Goal: Use online tool/utility: Utilize a website feature to perform a specific function

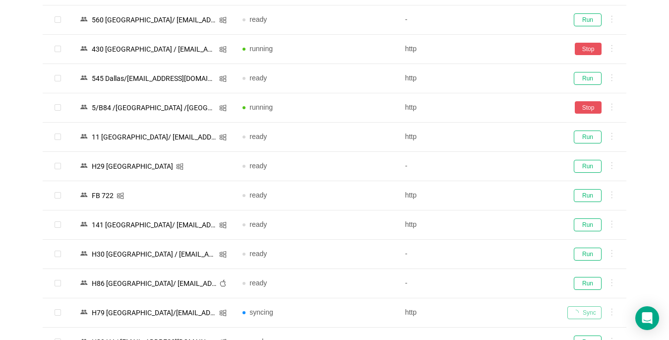
scroll to position [1339, 0]
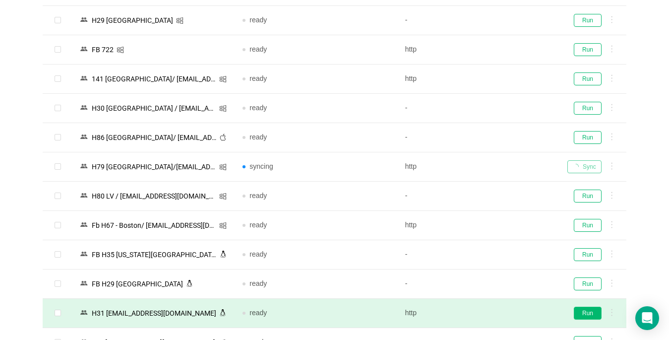
click at [585, 308] on button "Run" at bounding box center [588, 312] width 28 height 13
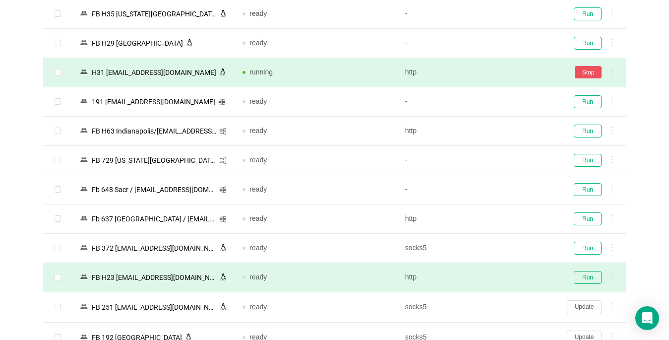
scroll to position [1637, 0]
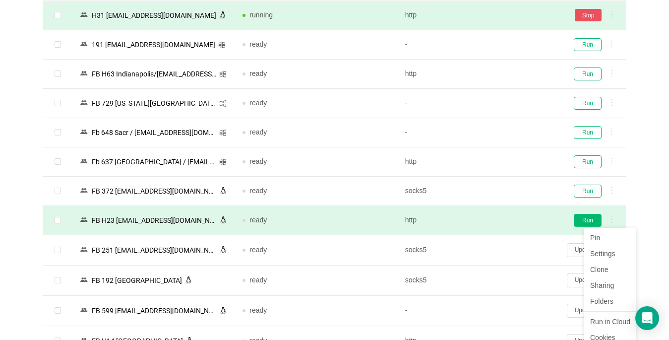
click at [595, 219] on button "Run" at bounding box center [588, 220] width 28 height 13
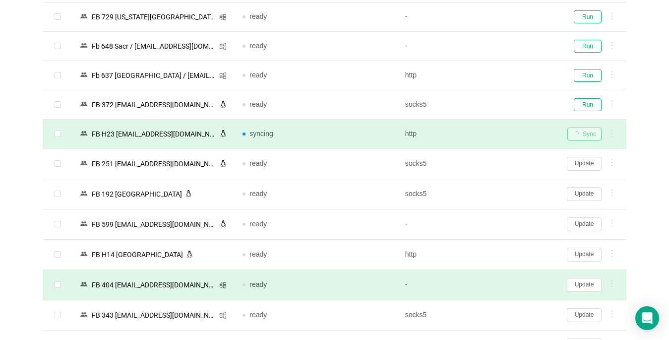
scroll to position [1736, 0]
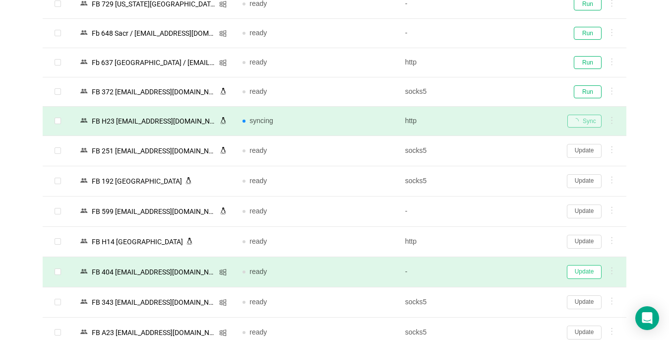
click at [580, 267] on button "Update" at bounding box center [584, 272] width 35 height 14
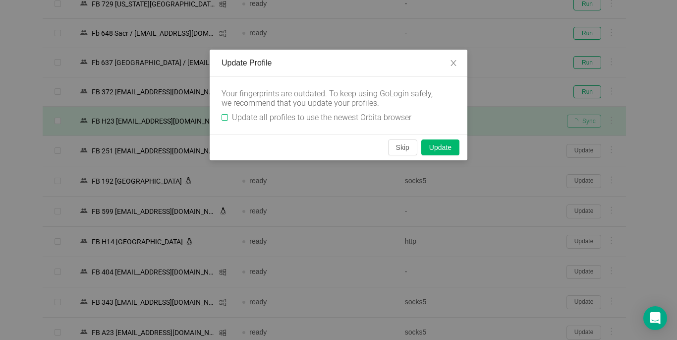
click at [225, 119] on input "Update all profiles to use the newest Orbita browser" at bounding box center [225, 117] width 6 height 6
checkbox input "true"
click at [394, 149] on button "Skip" at bounding box center [402, 147] width 29 height 16
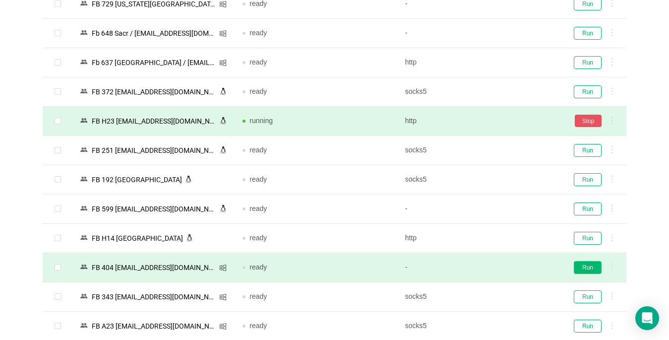
click at [589, 267] on button "Run" at bounding box center [588, 267] width 28 height 13
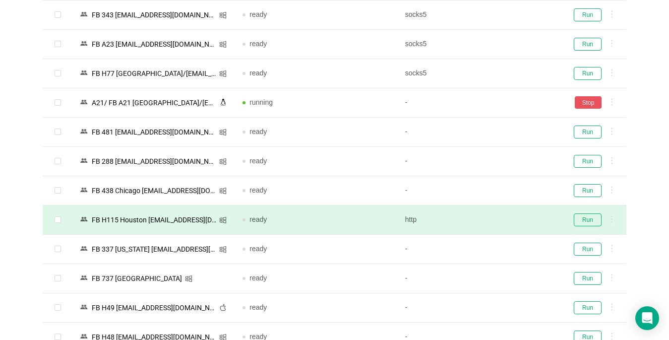
scroll to position [2133, 0]
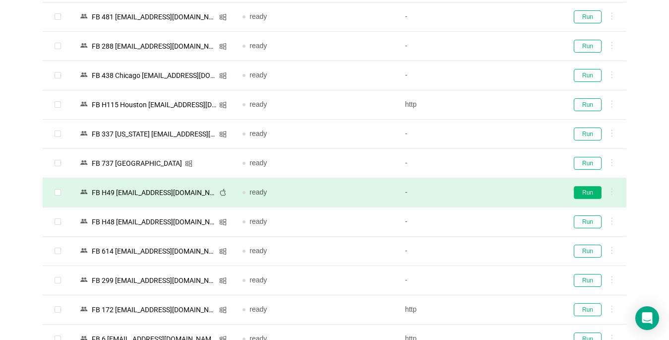
click at [584, 193] on button "Run" at bounding box center [588, 192] width 28 height 13
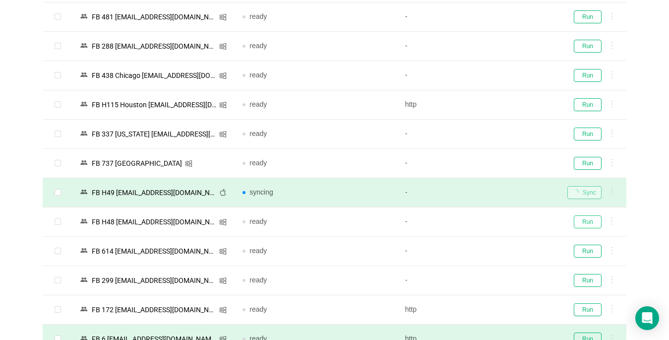
drag, startPoint x: 585, startPoint y: 222, endPoint x: 559, endPoint y: 339, distance: 120.2
click at [584, 222] on button "Run" at bounding box center [588, 221] width 28 height 13
click at [582, 252] on button "Run" at bounding box center [588, 250] width 28 height 13
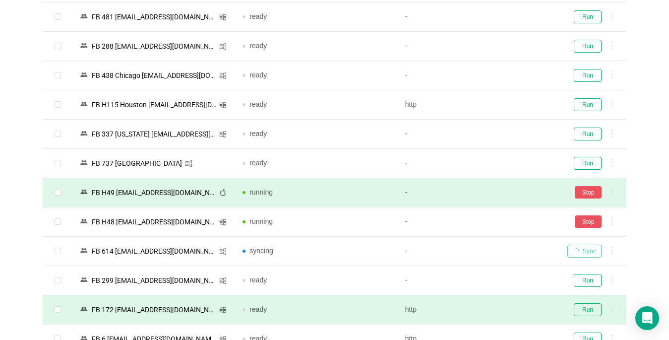
scroll to position [2219, 0]
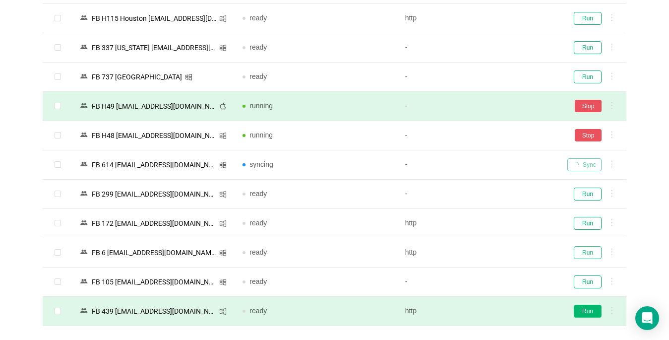
click at [586, 253] on button "Run" at bounding box center [588, 252] width 28 height 13
click at [590, 313] on button "Run" at bounding box center [588, 311] width 28 height 13
